Goal: Transaction & Acquisition: Purchase product/service

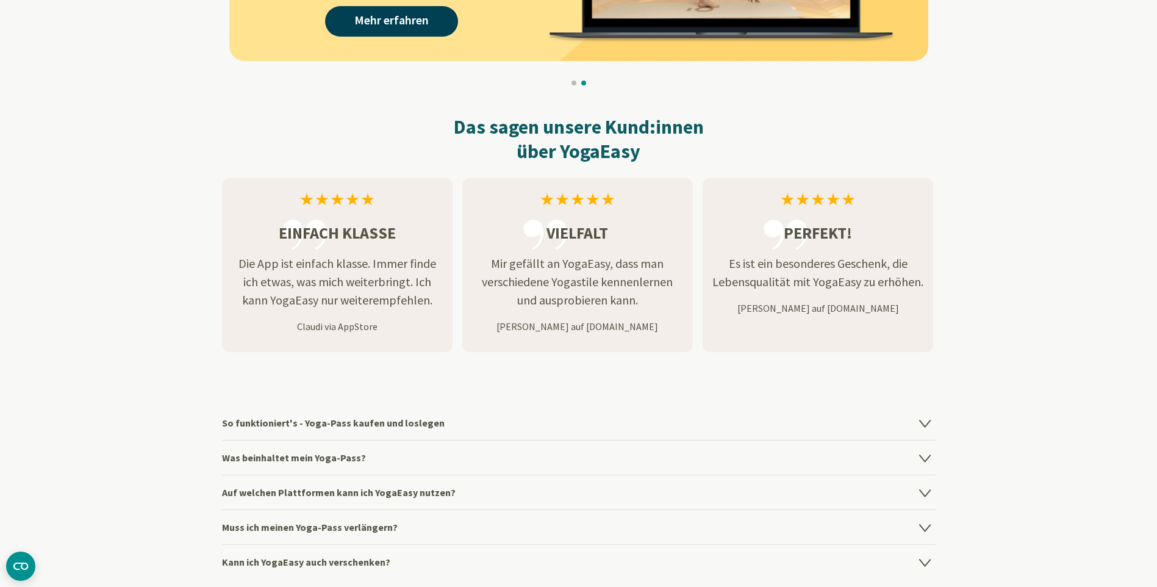
scroll to position [1403, 0]
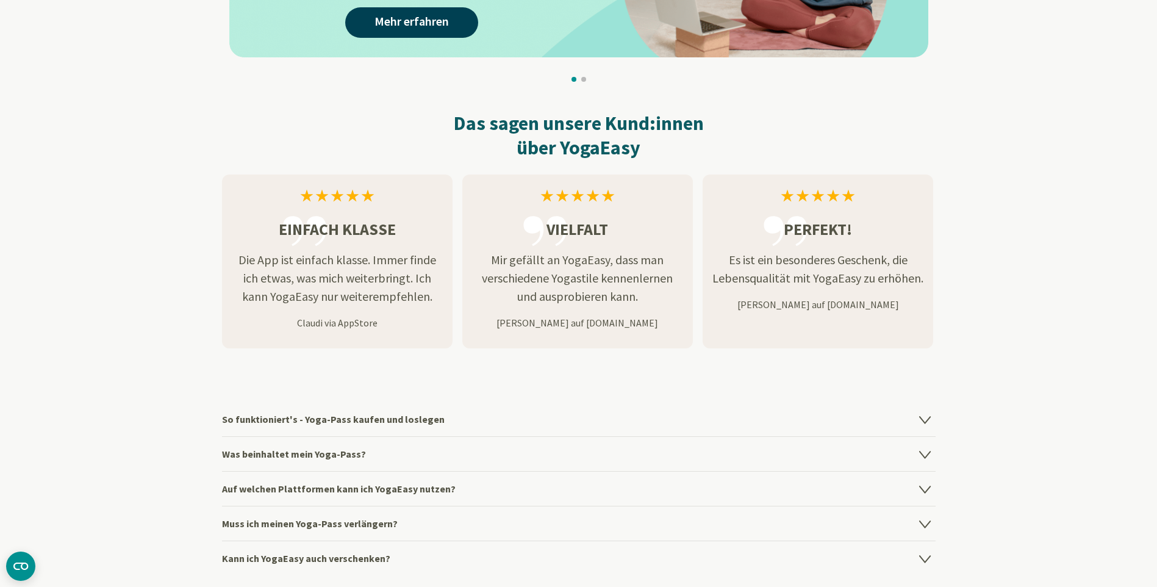
click at [389, 414] on h4 "So funktioniert's - Yoga-Pass kaufen und loslegen" at bounding box center [579, 419] width 714 height 34
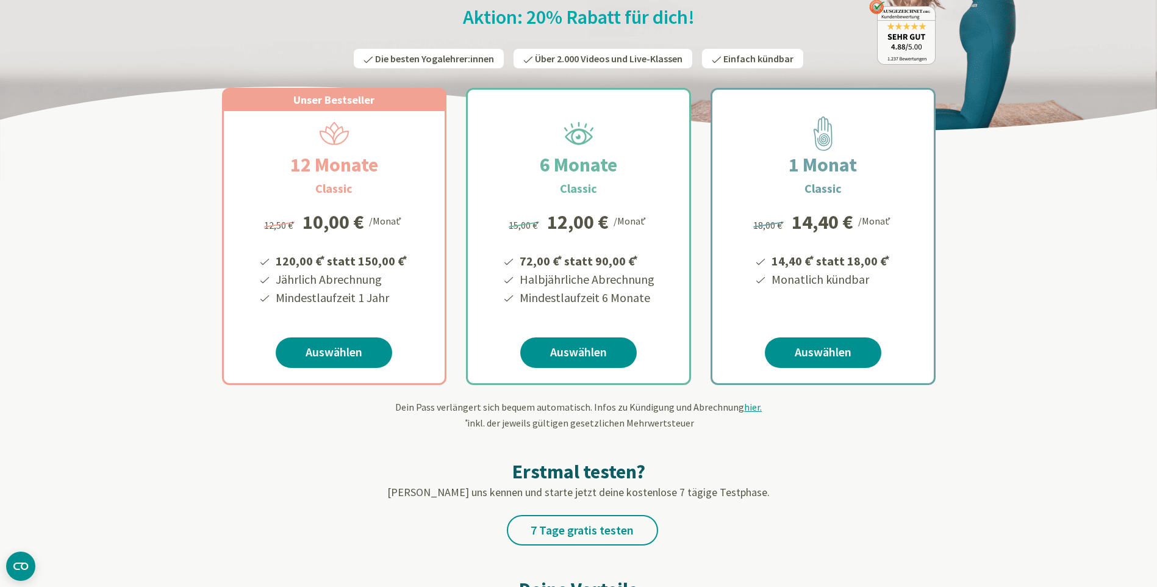
scroll to position [0, 0]
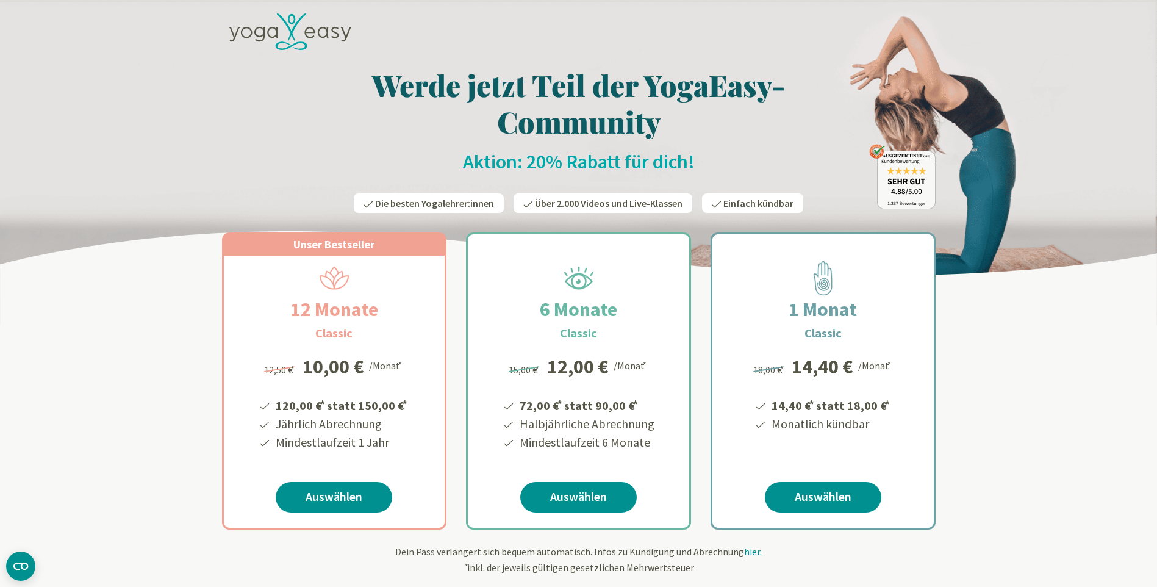
drag, startPoint x: 470, startPoint y: 203, endPoint x: 464, endPoint y: 203, distance: 6.7
click at [470, 203] on span "Die besten Yogalehrer:innen" at bounding box center [434, 203] width 119 height 12
click at [586, 498] on link "Auswählen" at bounding box center [578, 497] width 117 height 31
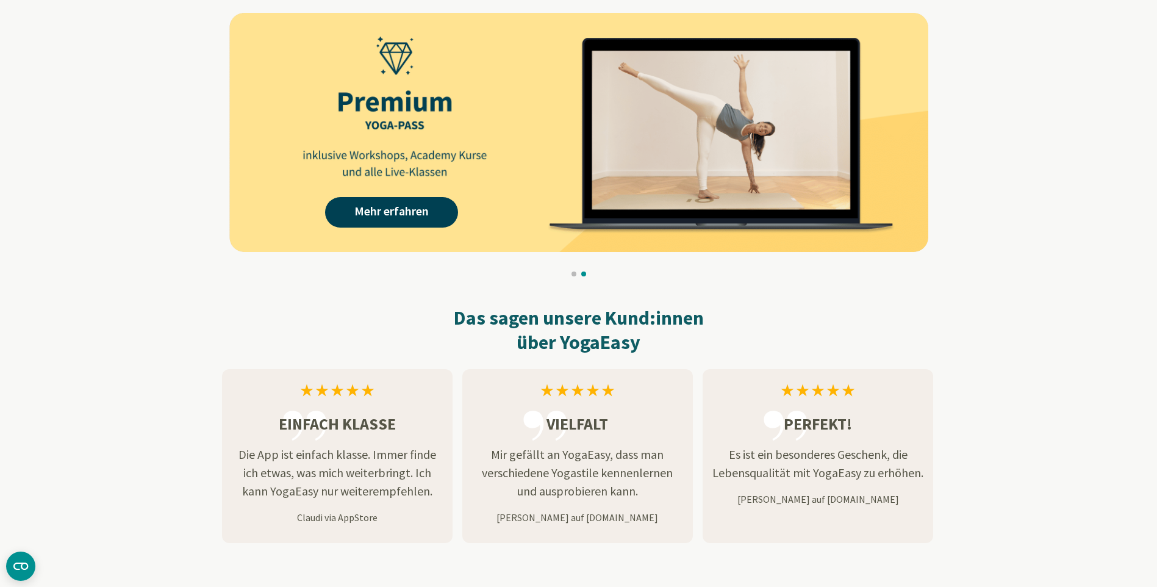
scroll to position [1220, 0]
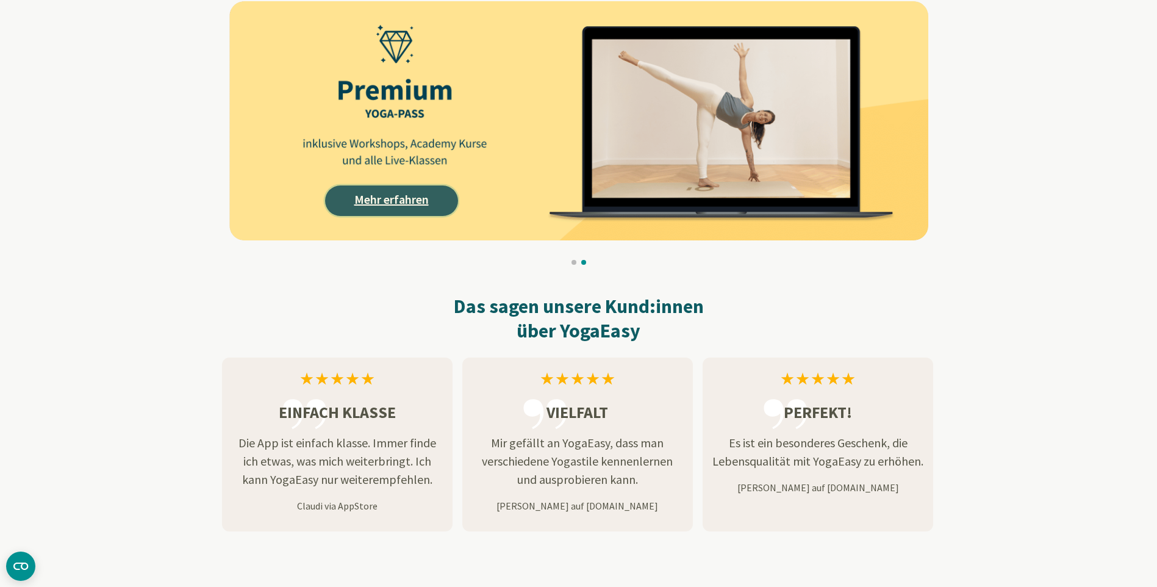
click at [350, 212] on link "Mehr erfahren" at bounding box center [391, 200] width 133 height 31
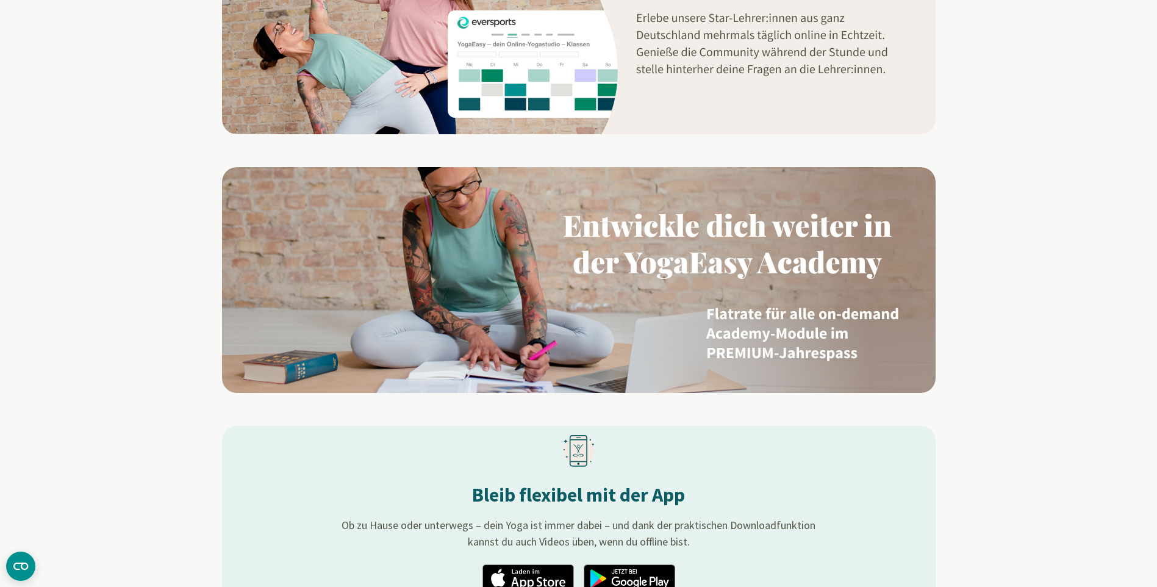
scroll to position [1220, 0]
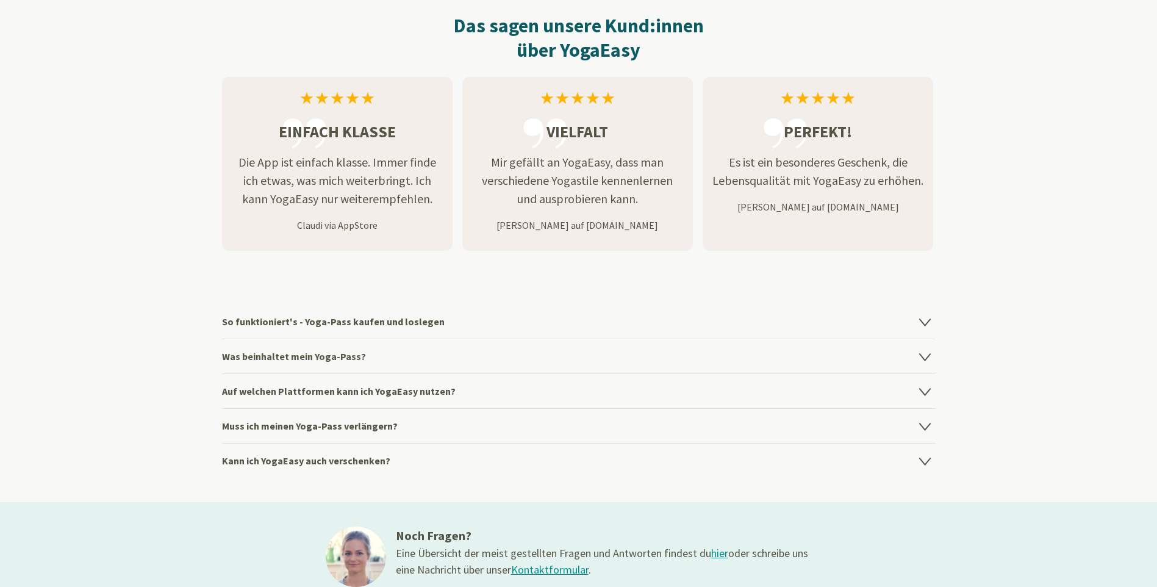
scroll to position [1586, 0]
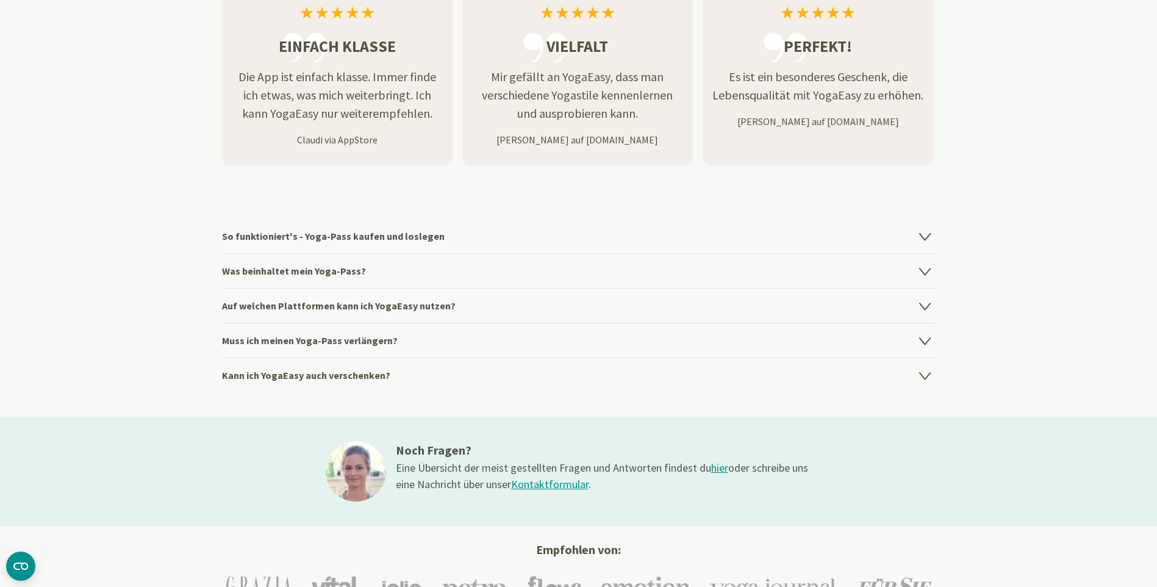
click at [353, 234] on h4 "So funktioniert's - Yoga-Pass kaufen und loslegen" at bounding box center [579, 236] width 714 height 34
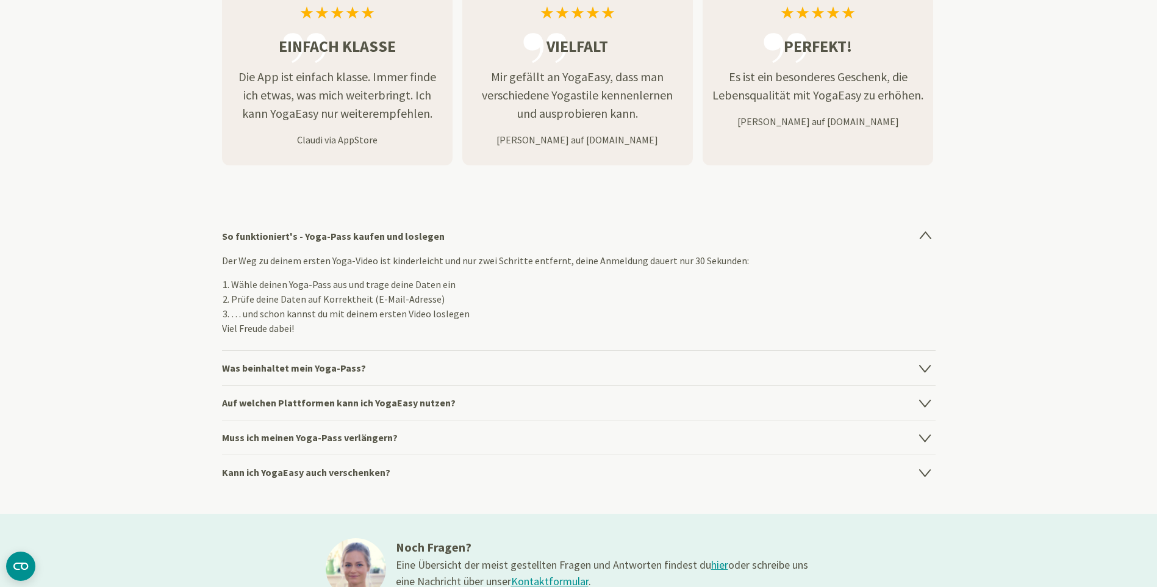
click at [290, 362] on h4 "Was beinhaltet mein Yoga-Pass?" at bounding box center [579, 367] width 714 height 35
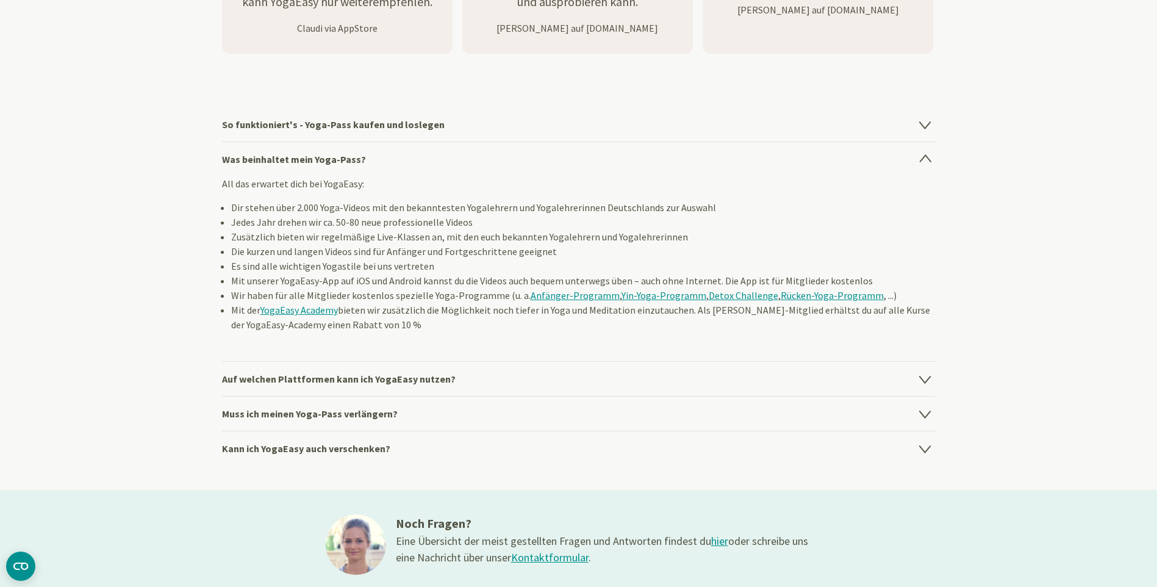
scroll to position [1708, 0]
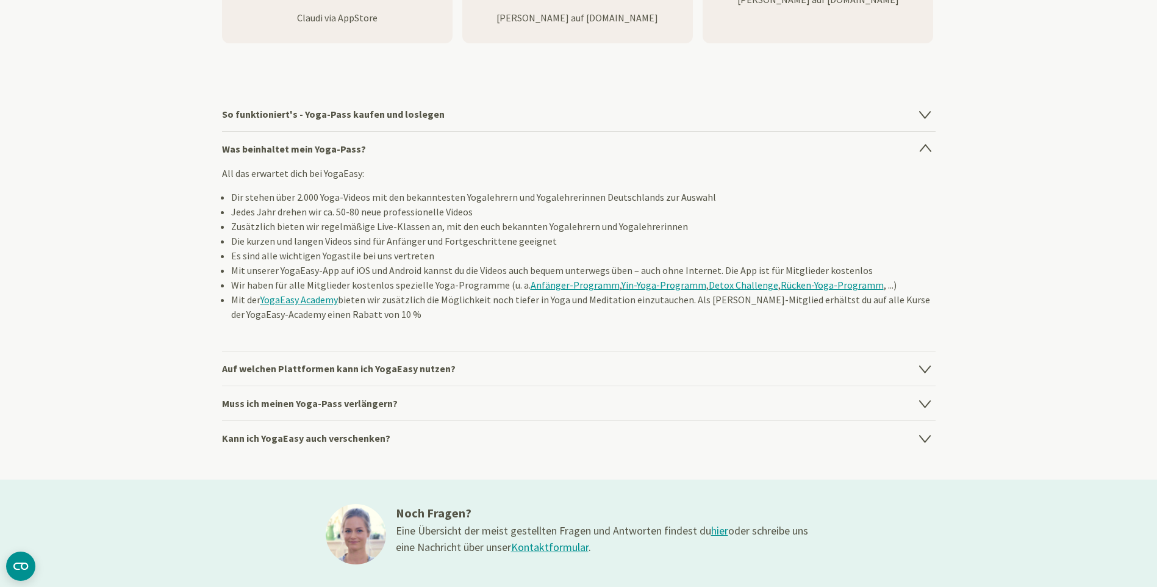
click at [364, 365] on h4 "Auf welchen Plattformen kann ich YogaEasy nutzen?" at bounding box center [579, 368] width 714 height 35
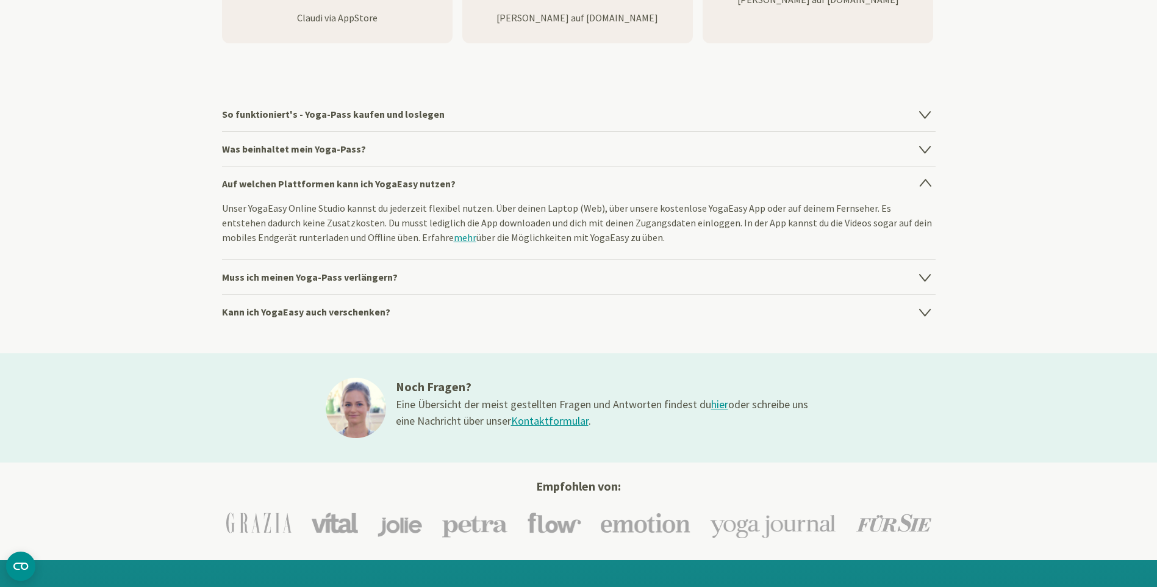
click at [355, 279] on h4 "Muss ich meinen Yoga-Pass verlängern?" at bounding box center [579, 276] width 714 height 35
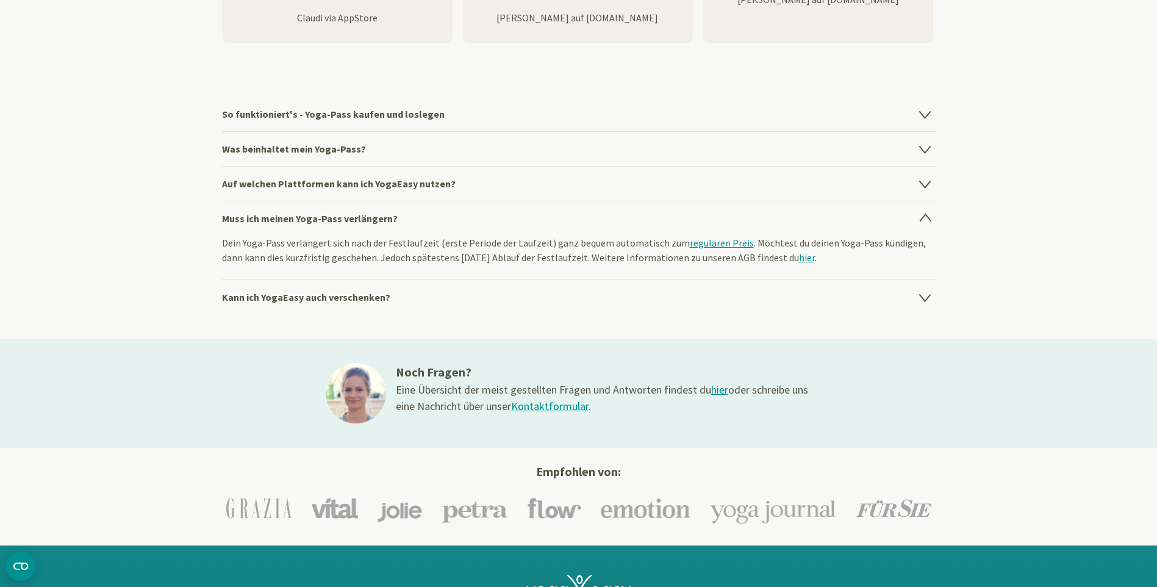
click at [323, 295] on h4 "Kann ich YogaEasy auch verschenken?" at bounding box center [579, 296] width 714 height 35
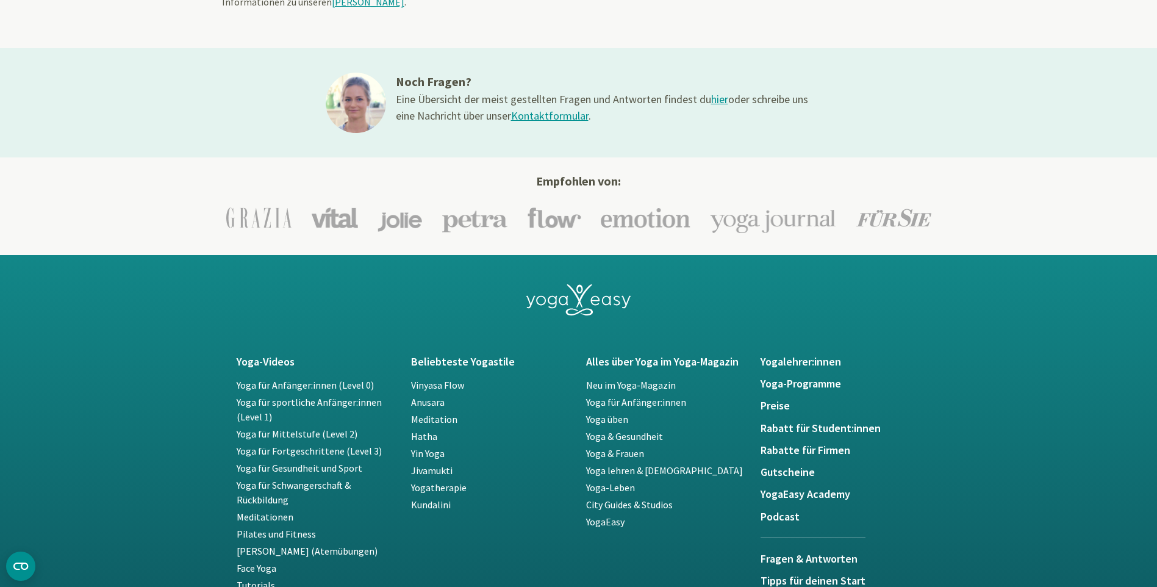
scroll to position [2074, 0]
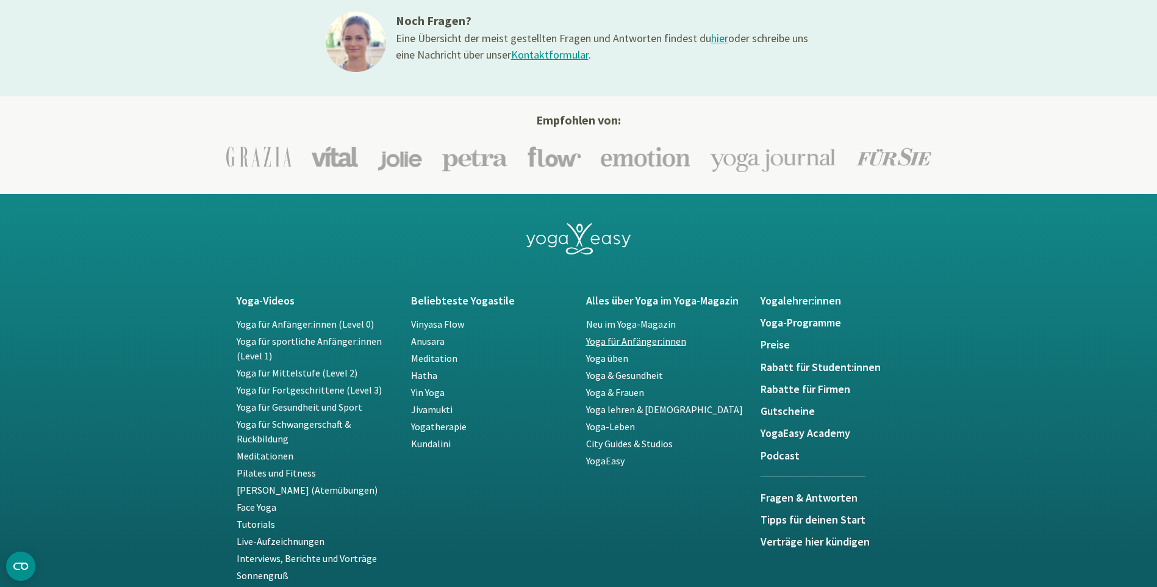
click at [644, 342] on link "Yoga für Anfänger:innen" at bounding box center [636, 341] width 100 height 12
